Goal: Information Seeking & Learning: Learn about a topic

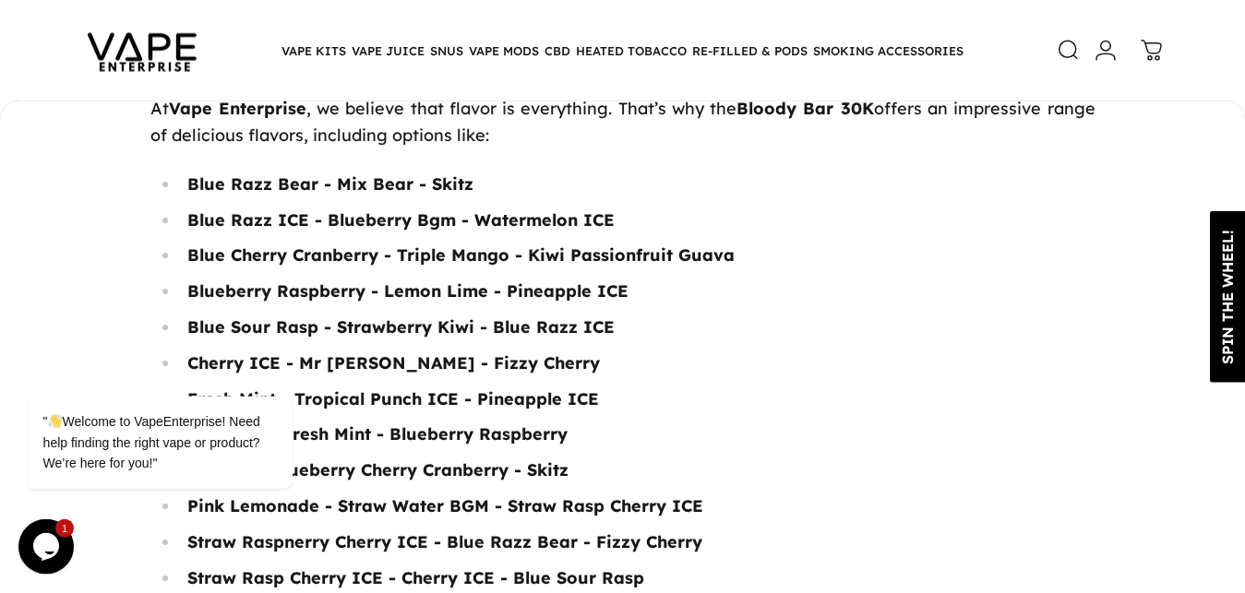
scroll to position [2824, 0]
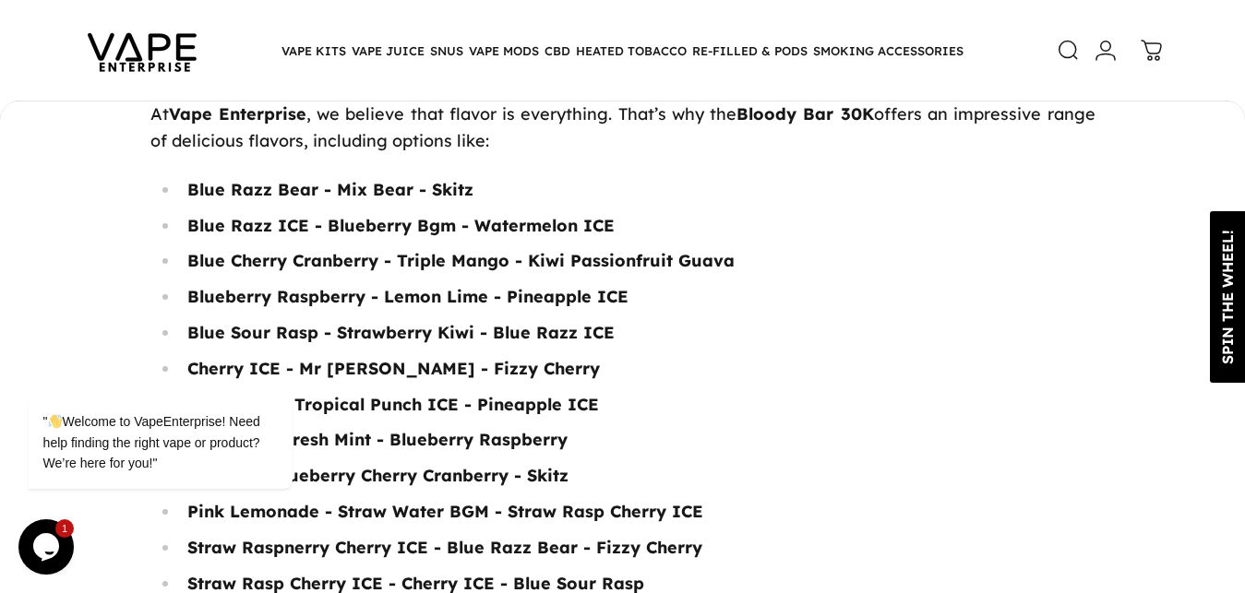
drag, startPoint x: 187, startPoint y: 160, endPoint x: 204, endPoint y: 173, distance: 21.0
click at [196, 179] on strong "Blue Razz Bear - Mix Bear - Skitz" at bounding box center [330, 189] width 286 height 21
click at [449, 427] on li "Mix Bear - Fresh Mint - Blueberry Raspberry" at bounding box center [638, 440] width 916 height 27
click at [188, 179] on strong "Blue Razz Bear - Mix Bear - Skitz" at bounding box center [330, 189] width 286 height 21
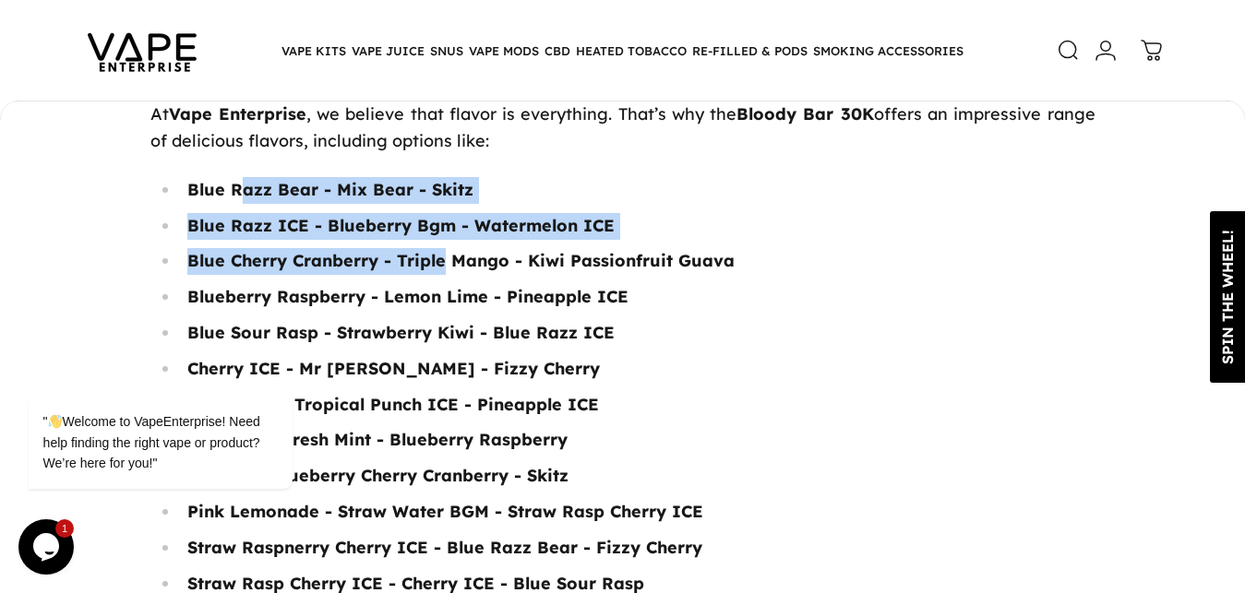
drag, startPoint x: 312, startPoint y: 178, endPoint x: 446, endPoint y: 245, distance: 149.8
click at [446, 245] on ul "Blue Razz Bear - Mix Bear - Skitz Blue Razz ICE - Blueberry Bgm - Watermelon IC…" at bounding box center [622, 441] width 945 height 528
click at [249, 179] on strong "Blue Razz Bear - Mix Bear - Skitz" at bounding box center [330, 189] width 286 height 21
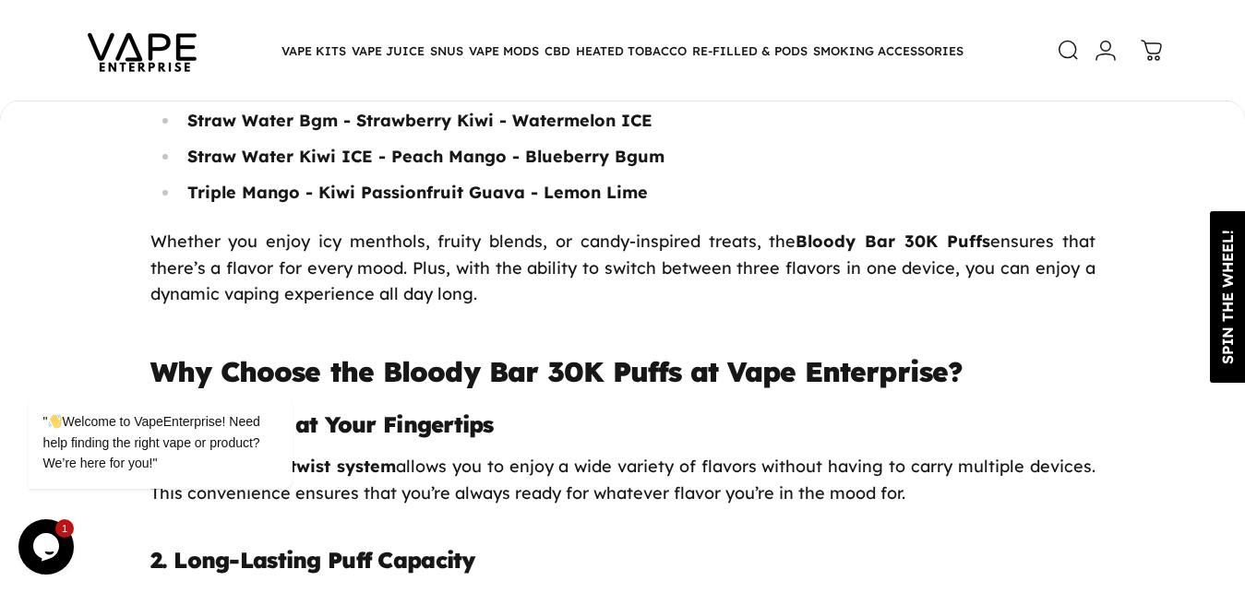
scroll to position [3261, 0]
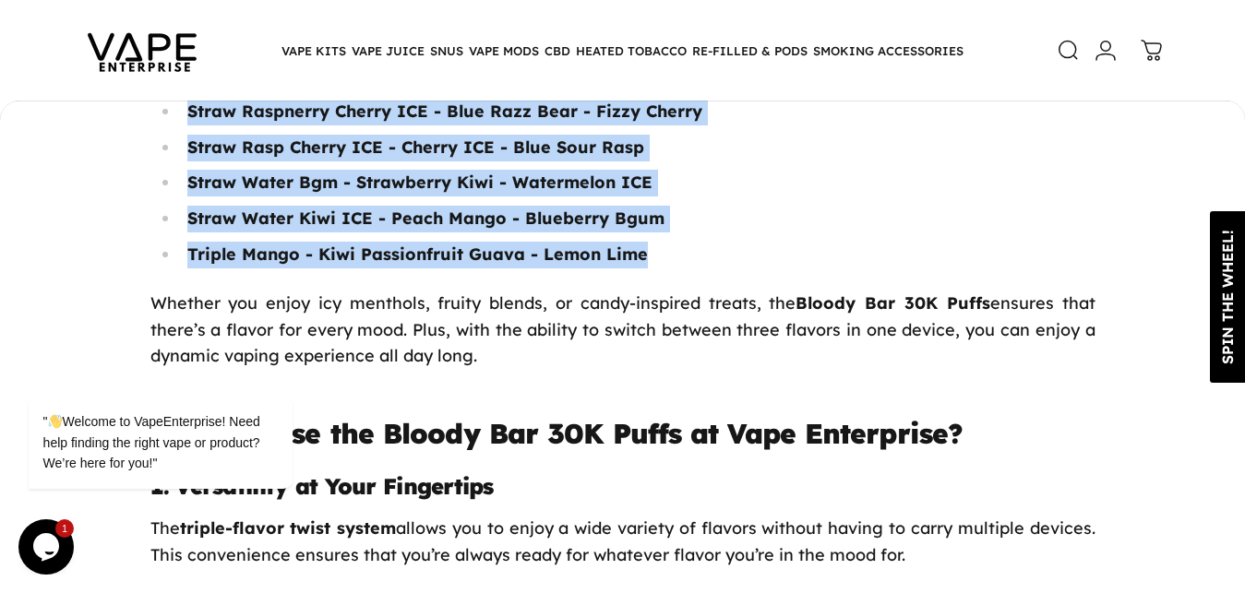
drag, startPoint x: 189, startPoint y: 158, endPoint x: 653, endPoint y: 225, distance: 469.1
click at [653, 225] on ul "Blue Razz Bear - Mix Bear - Skitz Blue Razz ICE - Blueberry Bgm - Watermelon IC…" at bounding box center [622, 5] width 945 height 528
copy body "**********"
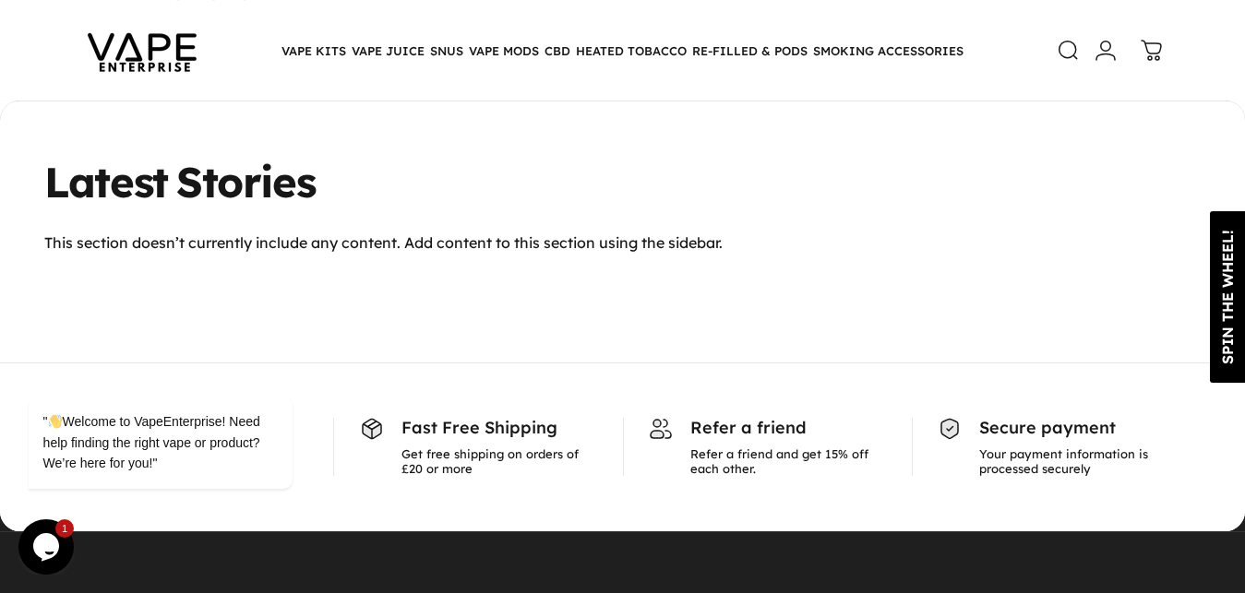
scroll to position [5295, 0]
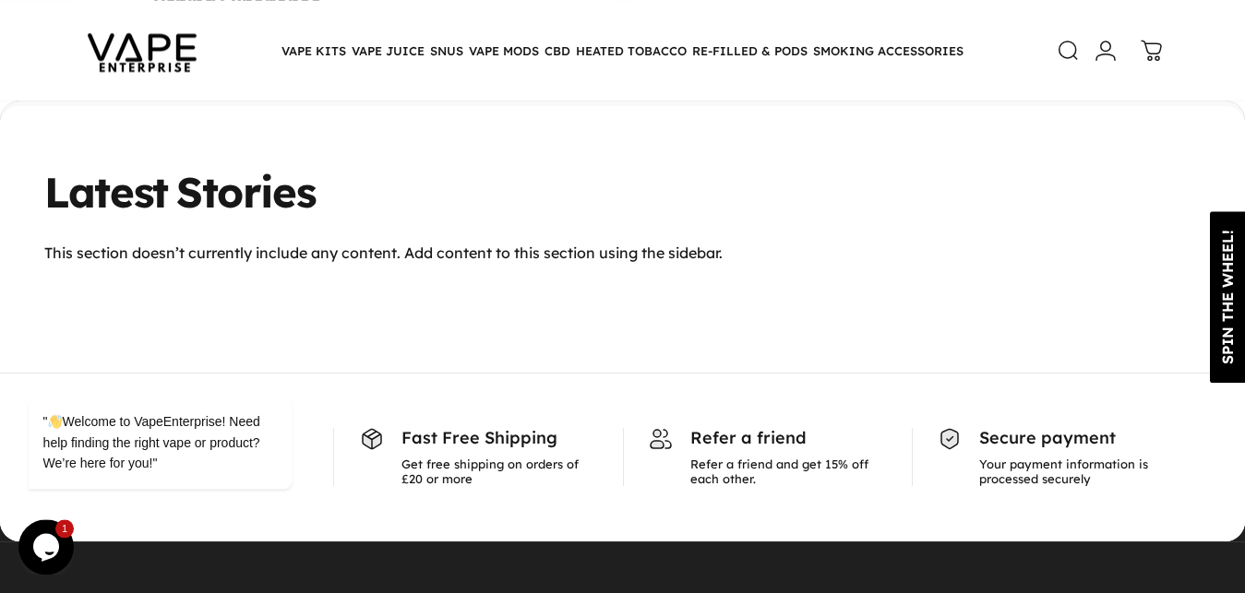
drag, startPoint x: 1243, startPoint y: 504, endPoint x: 1260, endPoint y: 322, distance: 182.6
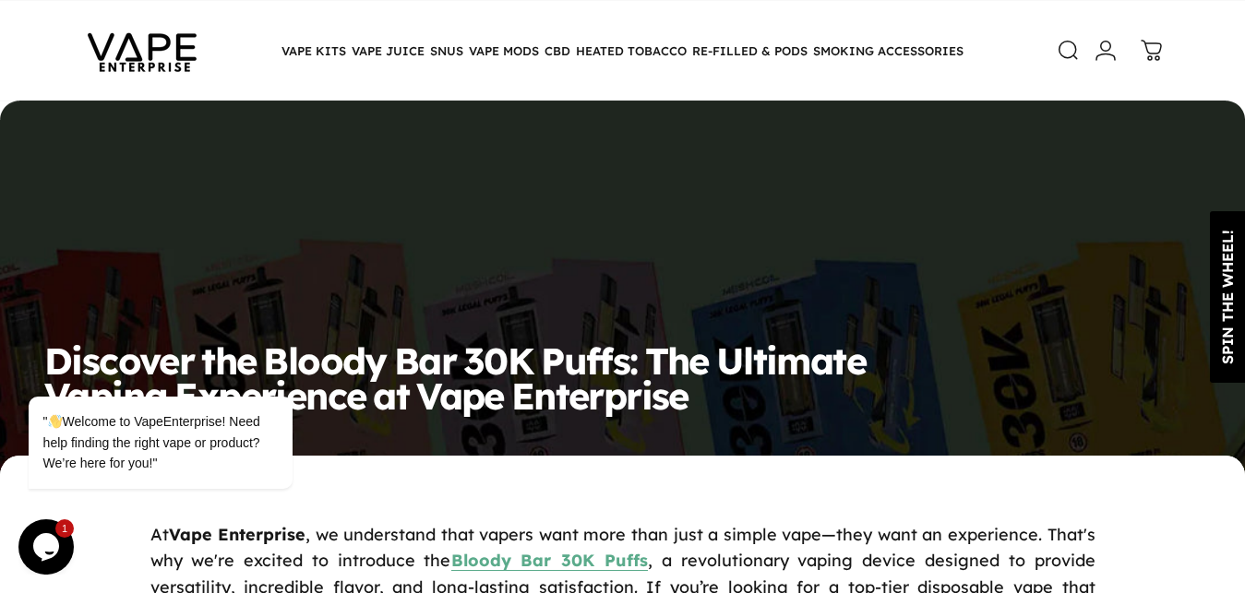
scroll to position [0, 0]
